Goal: Information Seeking & Learning: Learn about a topic

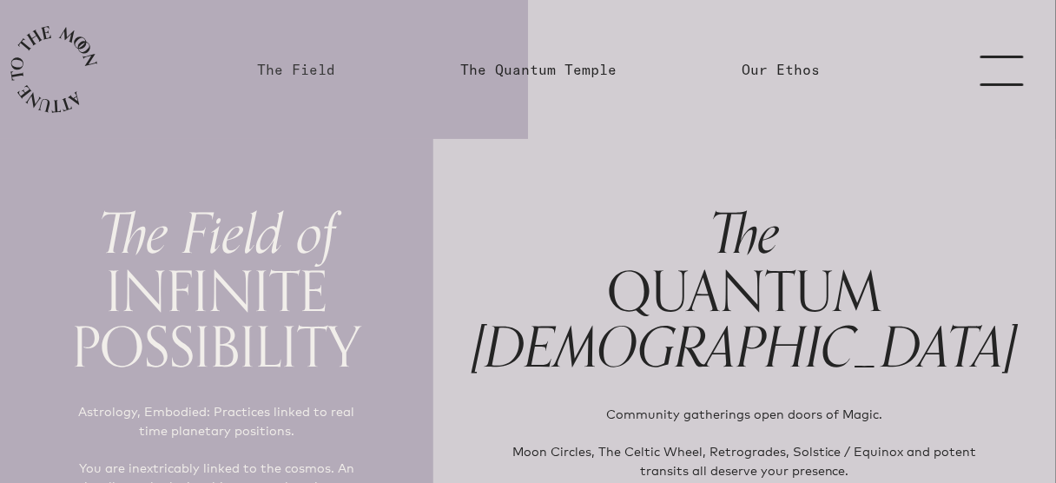
click at [266, 67] on link "The Field" at bounding box center [296, 69] width 78 height 21
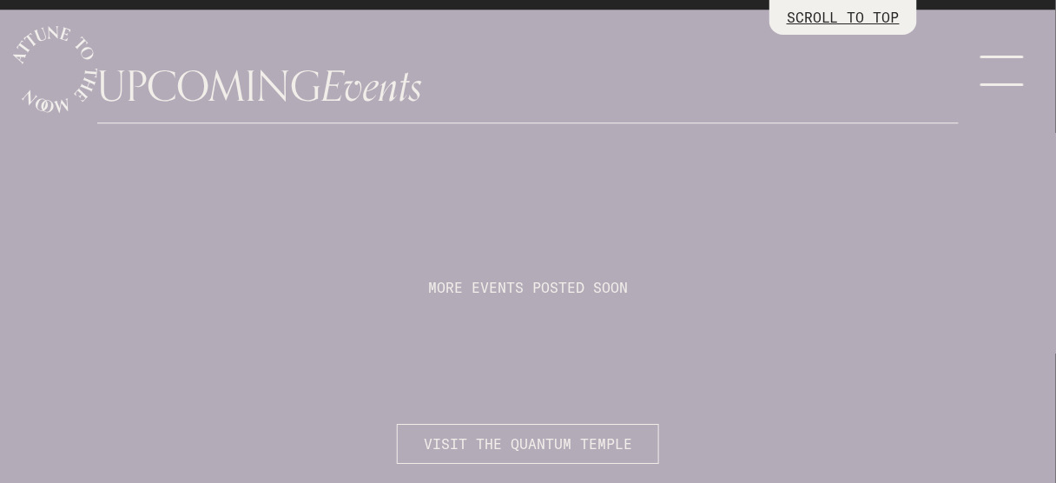
scroll to position [4585, 0]
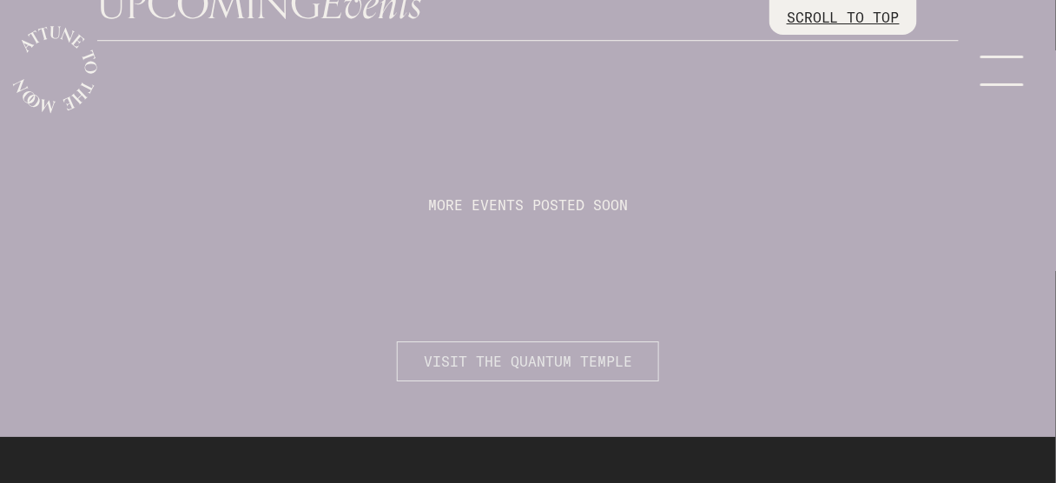
click at [547, 351] on span "VISIT THE QUANTUM TEMPLE" at bounding box center [528, 361] width 208 height 21
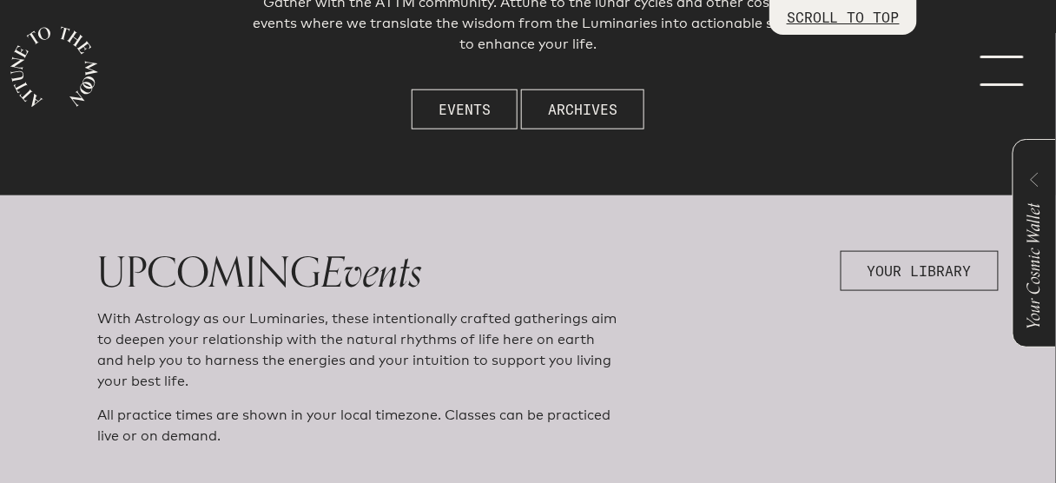
scroll to position [695, 0]
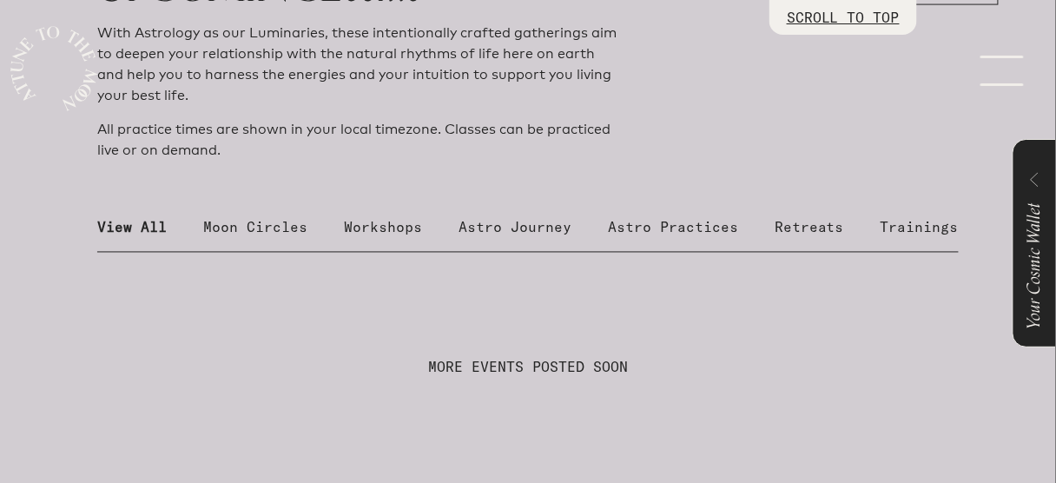
click at [284, 228] on p "Moon Circles" at bounding box center [255, 227] width 104 height 21
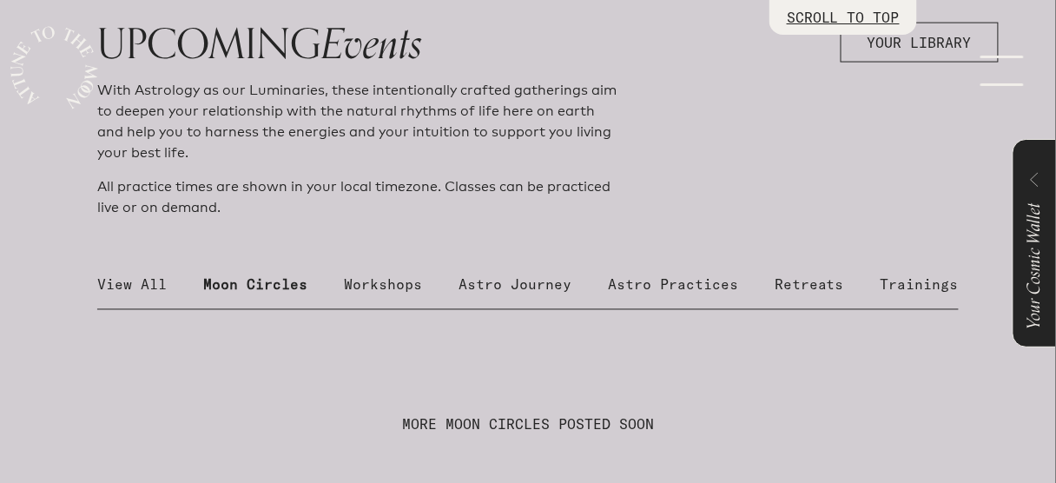
scroll to position [625, 0]
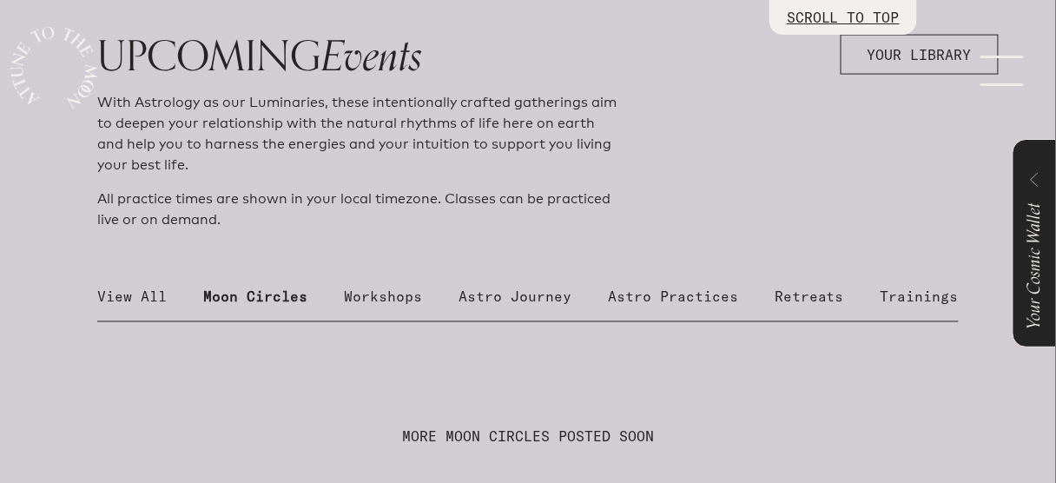
click at [394, 299] on p "Workshops" at bounding box center [383, 297] width 78 height 21
click at [499, 299] on p "Astro Journey" at bounding box center [515, 297] width 113 height 21
click at [645, 297] on p "Astro Practices" at bounding box center [673, 297] width 130 height 21
click at [785, 294] on p "Retreats" at bounding box center [809, 297] width 69 height 21
click at [917, 299] on p "Trainings" at bounding box center [920, 297] width 78 height 21
